Goal: Information Seeking & Learning: Check status

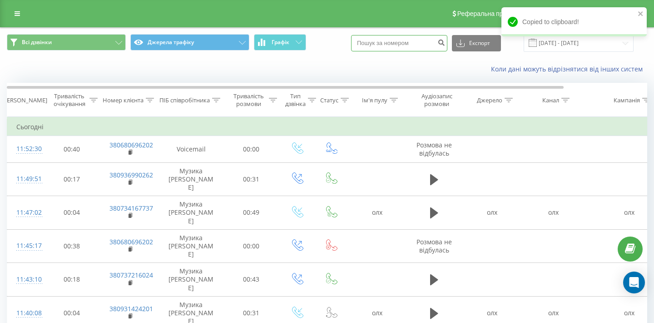
click at [428, 43] on input at bounding box center [399, 43] width 96 height 16
paste input "380675020953"
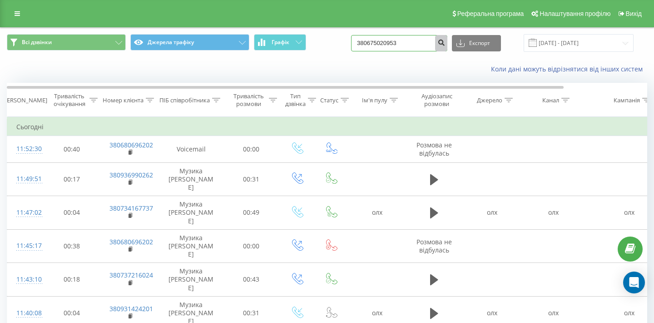
type input "380675020953"
click at [446, 41] on button "submit" at bounding box center [441, 43] width 12 height 16
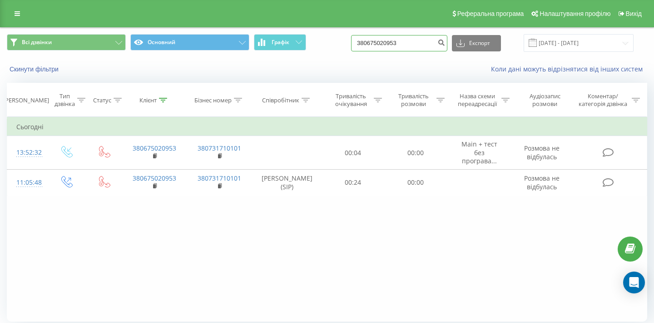
click at [405, 43] on input "380675020953" at bounding box center [399, 43] width 96 height 16
paste input "0937456602"
type input "0937456602"
click at [445, 40] on icon "submit" at bounding box center [441, 41] width 8 height 5
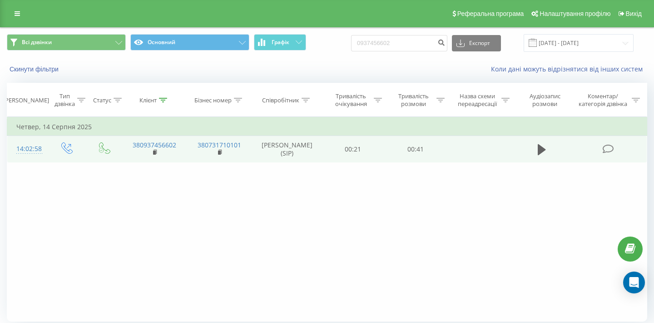
click at [544, 158] on td at bounding box center [542, 149] width 60 height 26
click at [537, 146] on button at bounding box center [542, 150] width 14 height 14
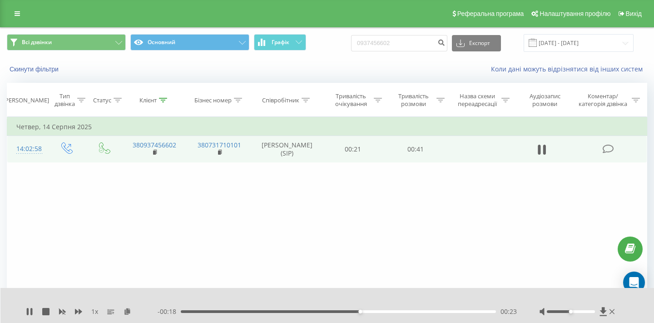
click at [537, 146] on button at bounding box center [542, 150] width 14 height 14
